Goal: Find specific page/section: Find specific page/section

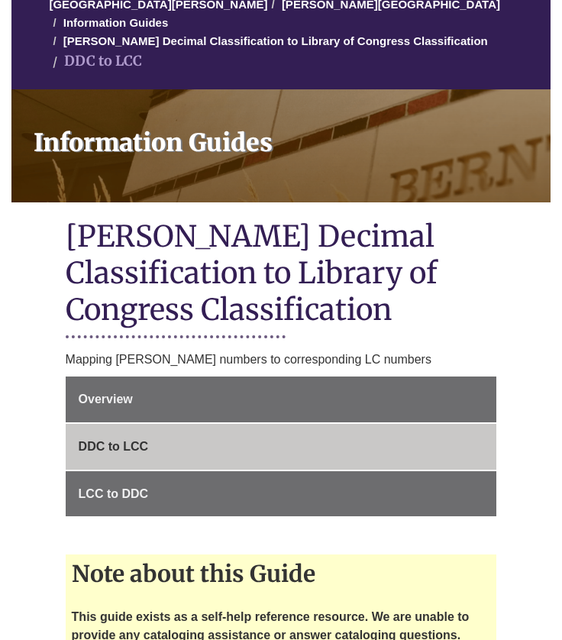
scroll to position [229, 0]
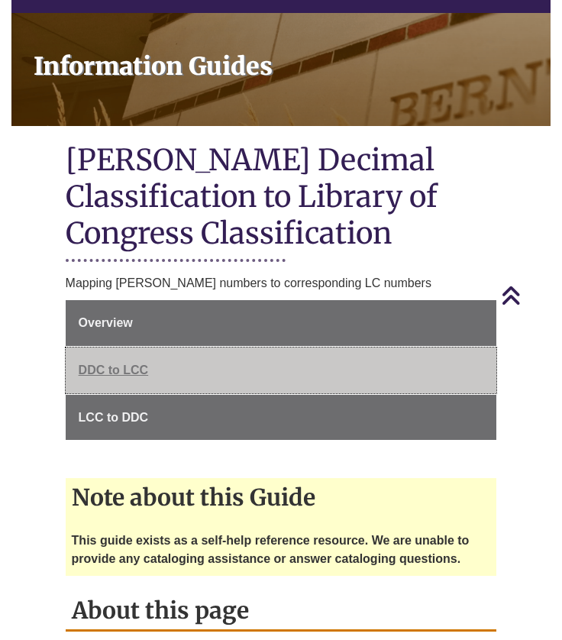
click at [114, 348] on link "DDC to LCC" at bounding box center [282, 371] width 432 height 46
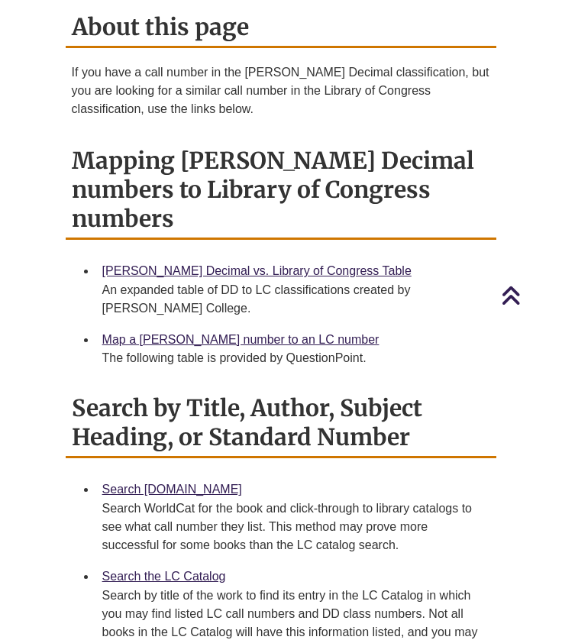
scroll to position [736, 0]
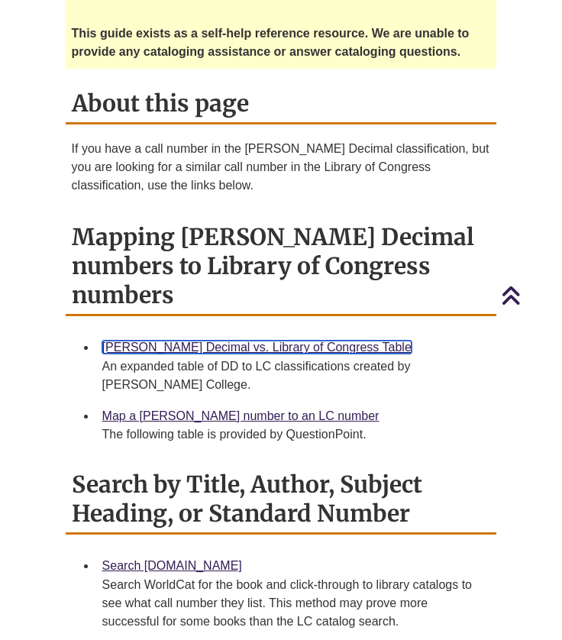
click at [170, 341] on link "[PERSON_NAME] Decimal vs. Library of Congress Table" at bounding box center [256, 347] width 309 height 13
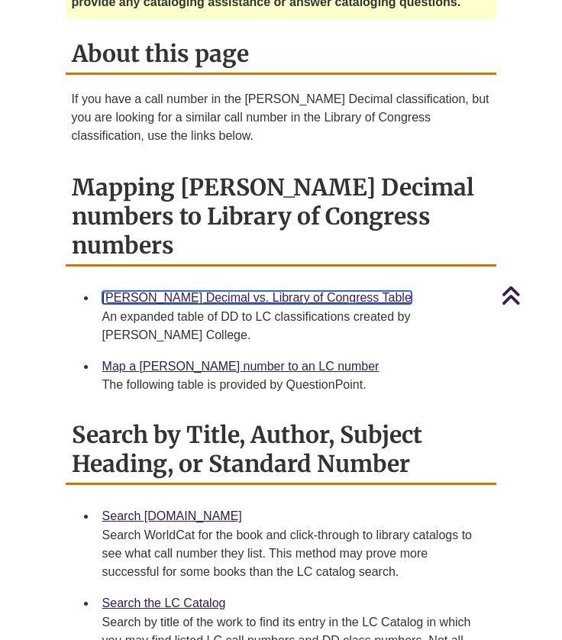
scroll to position [813, 0]
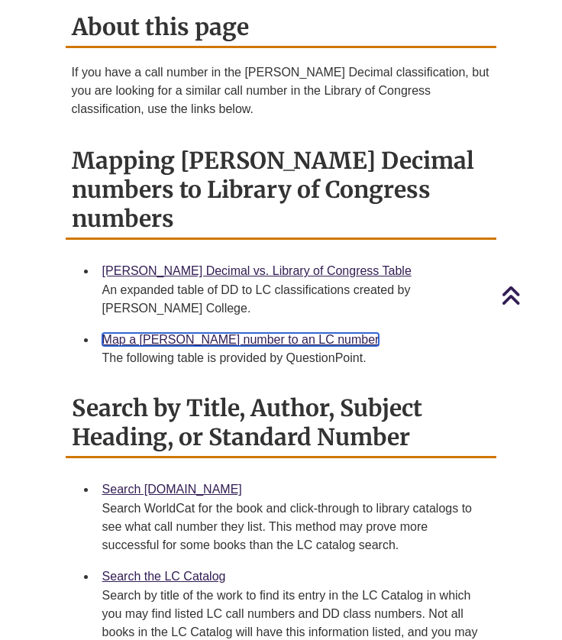
click at [215, 333] on link "Map a [PERSON_NAME] number to an LC number" at bounding box center [240, 339] width 277 height 13
